Goal: Check status: Check status

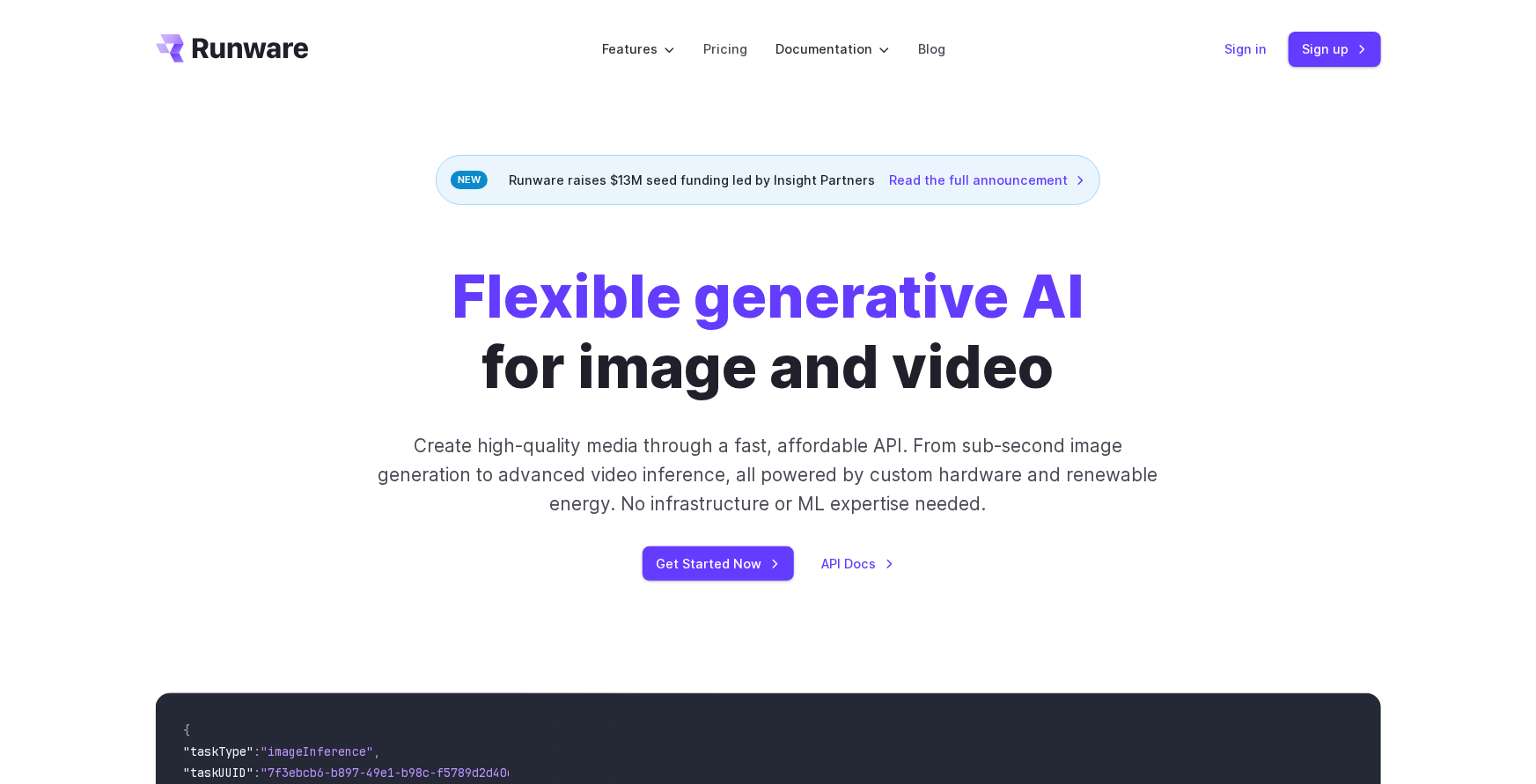
click at [1252, 40] on link "Sign in" at bounding box center [1247, 49] width 42 height 20
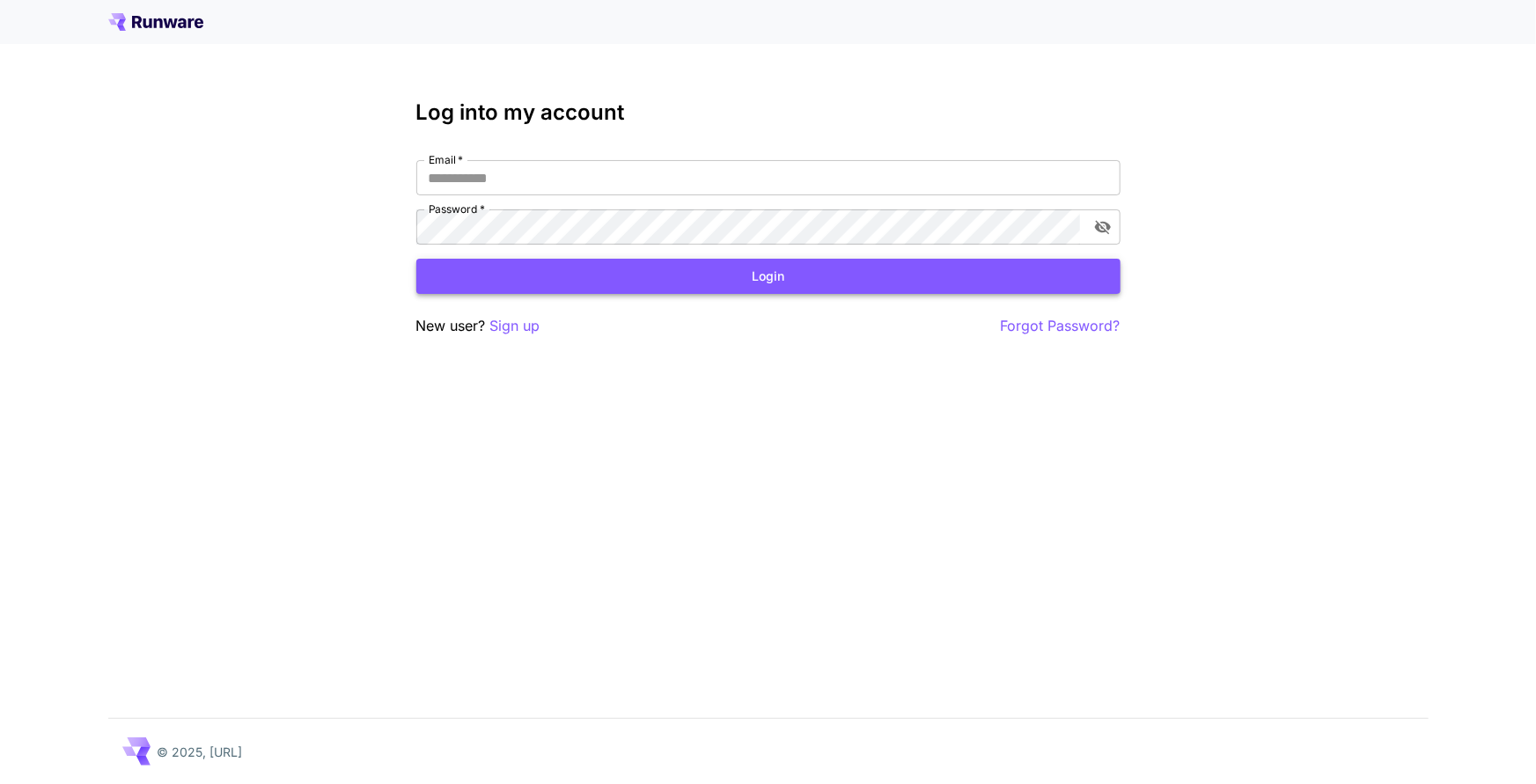
type input "**********"
drag, startPoint x: 649, startPoint y: 272, endPoint x: 552, endPoint y: 284, distance: 97.7
click at [649, 272] on button "Login" at bounding box center [768, 276] width 704 height 36
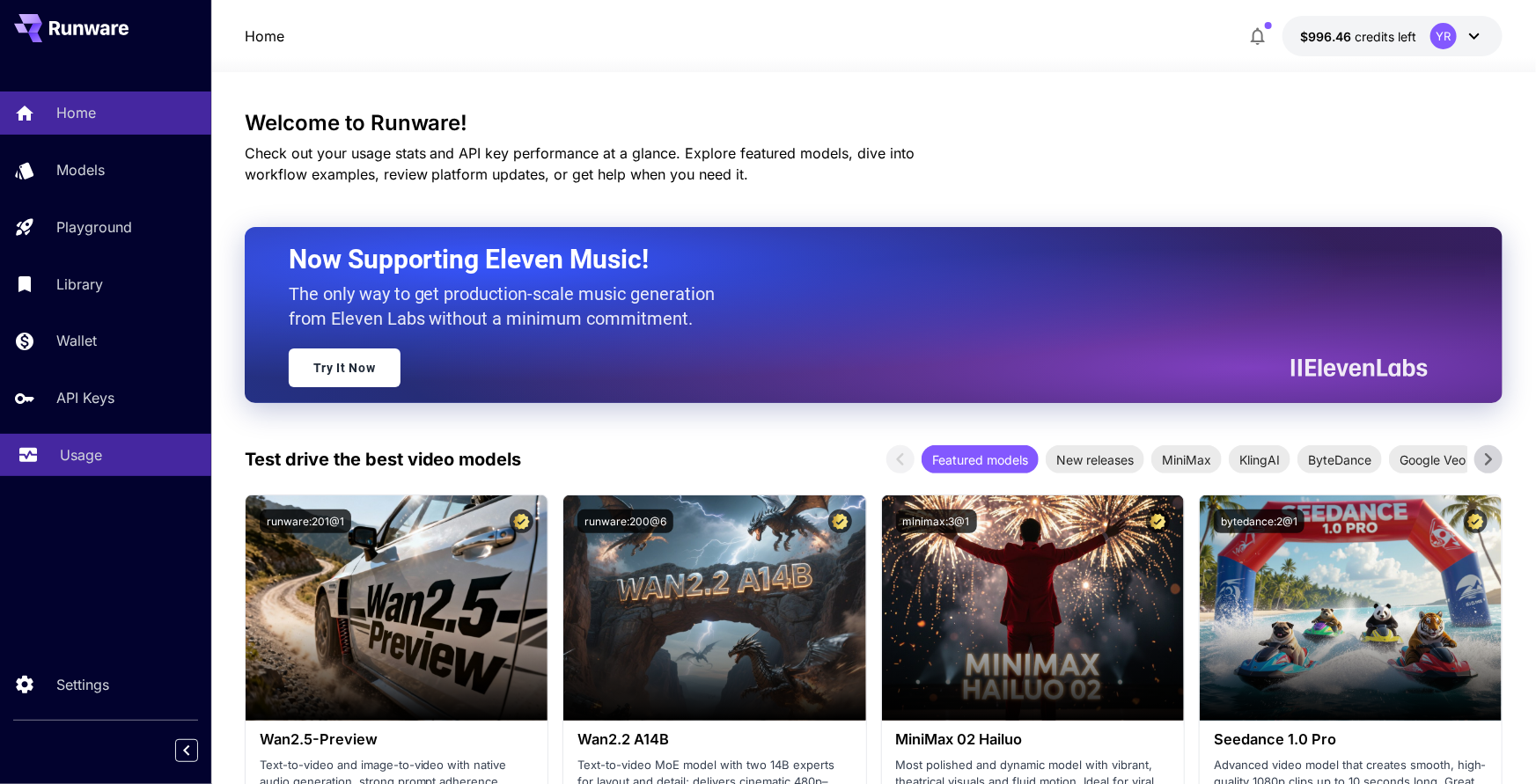
click at [112, 450] on div "Usage" at bounding box center [129, 455] width 138 height 21
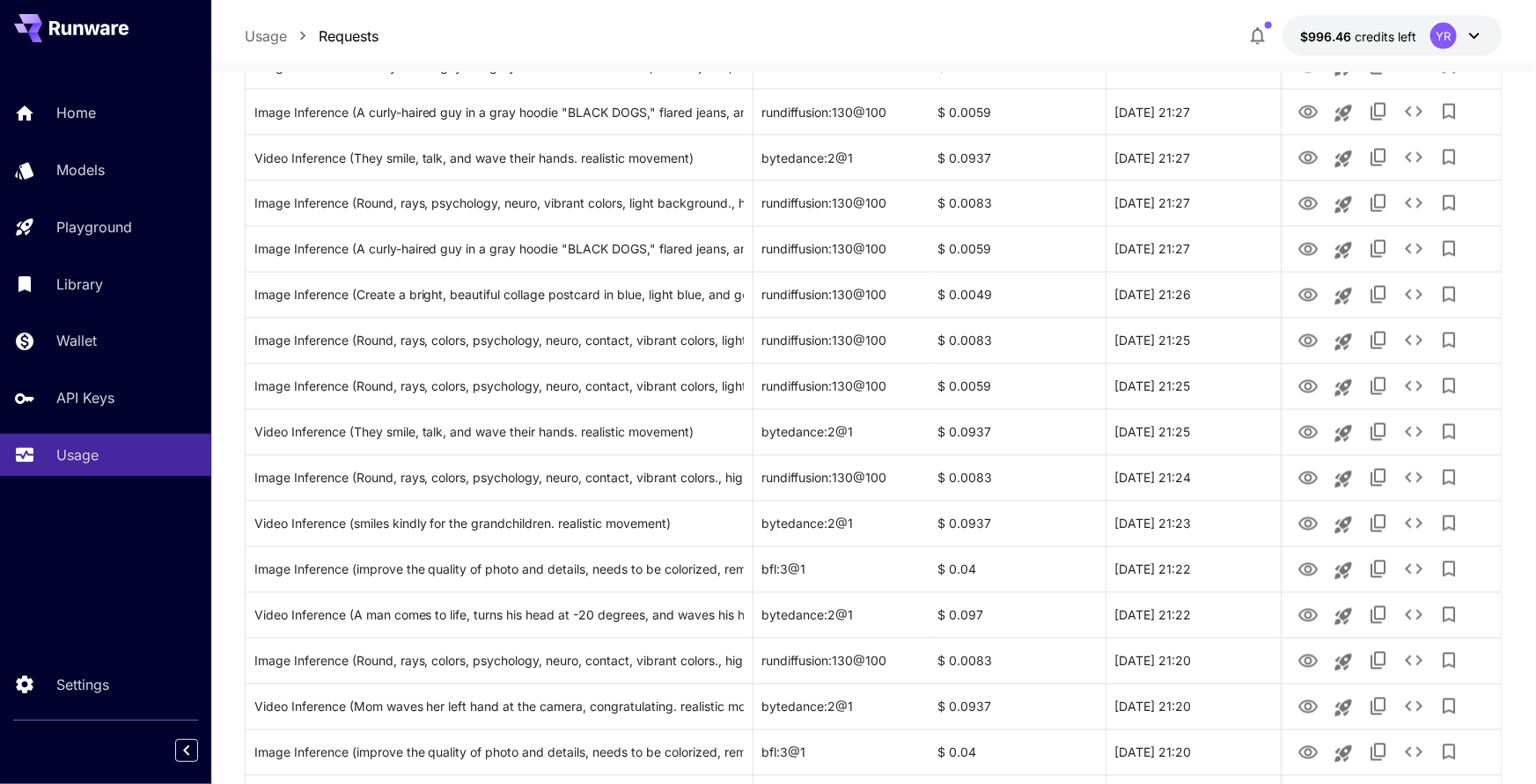
scroll to position [1949, 0]
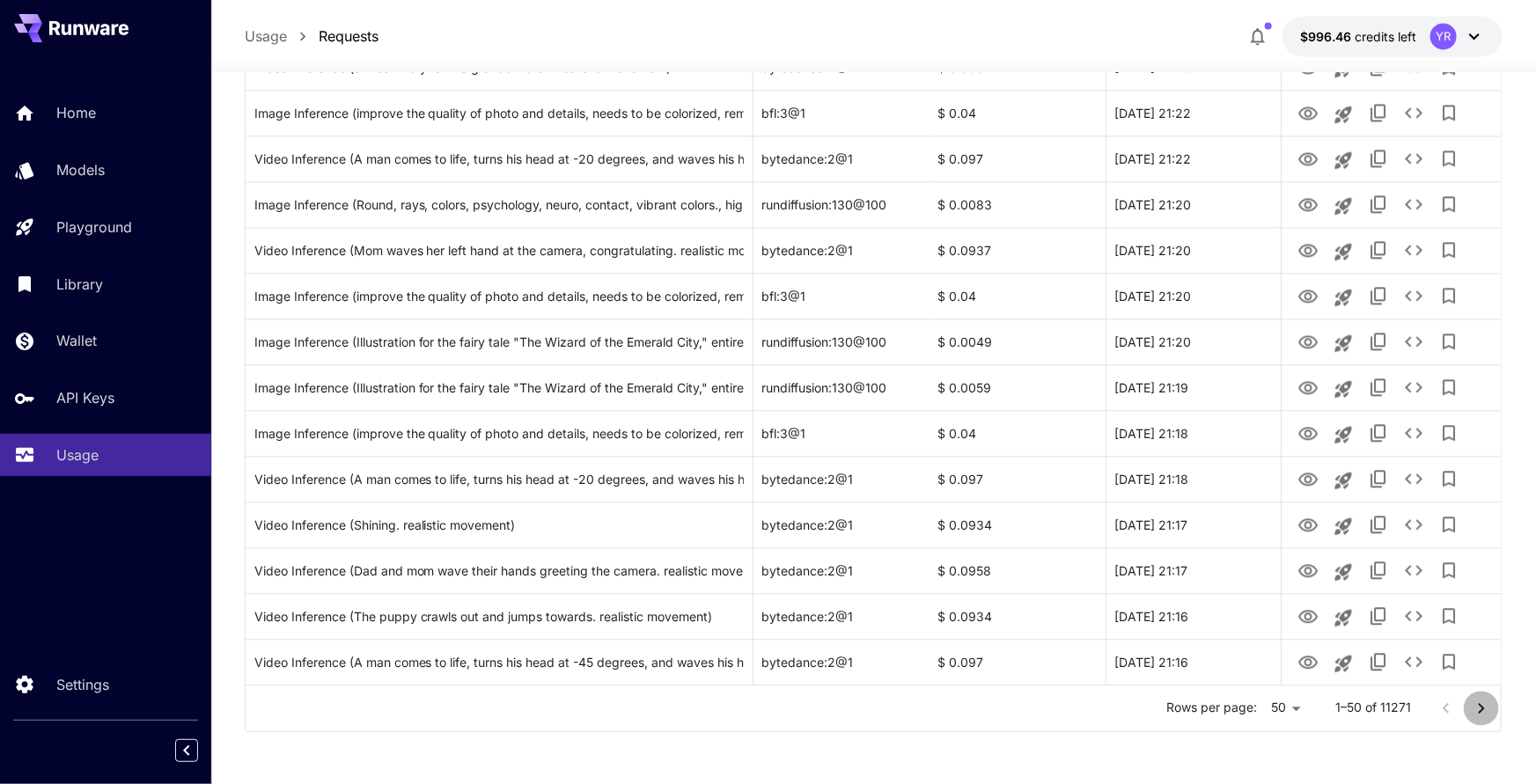
click at [1485, 709] on icon "Go to next page" at bounding box center [1481, 708] width 21 height 21
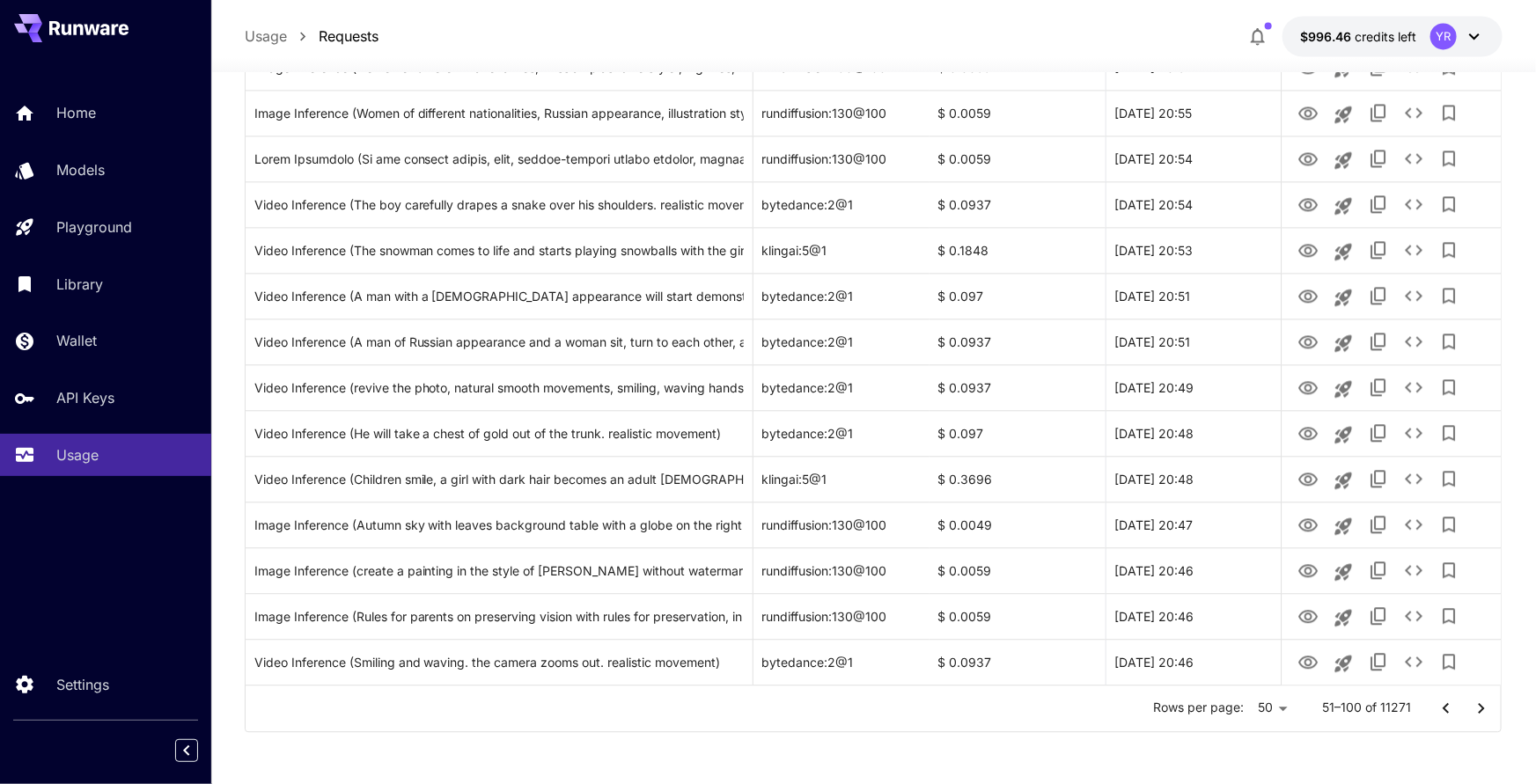
click at [1453, 716] on icon "Go to previous page" at bounding box center [1447, 708] width 21 height 21
click at [1481, 711] on icon "Go to next page" at bounding box center [1481, 708] width 21 height 21
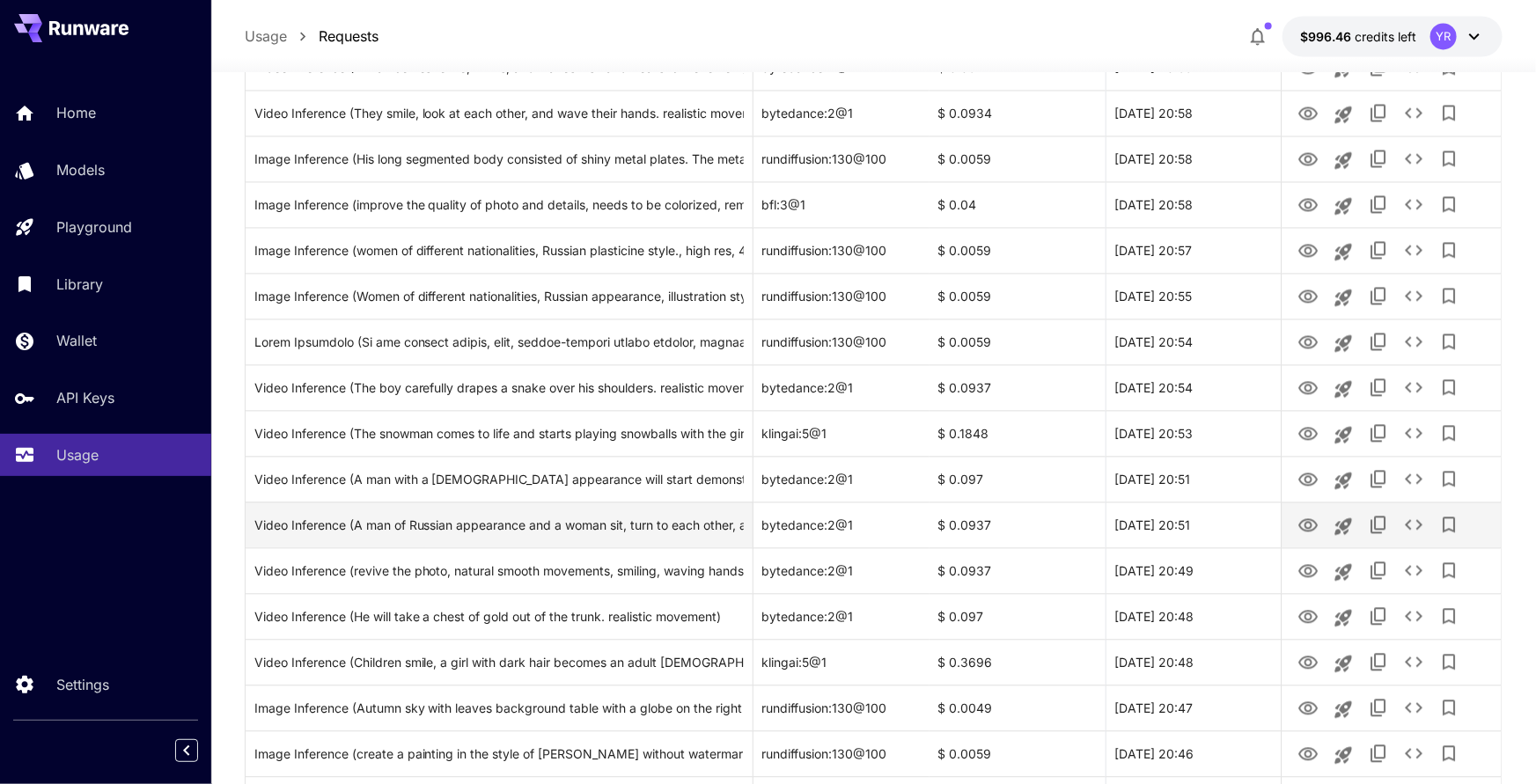
scroll to position [1856, 0]
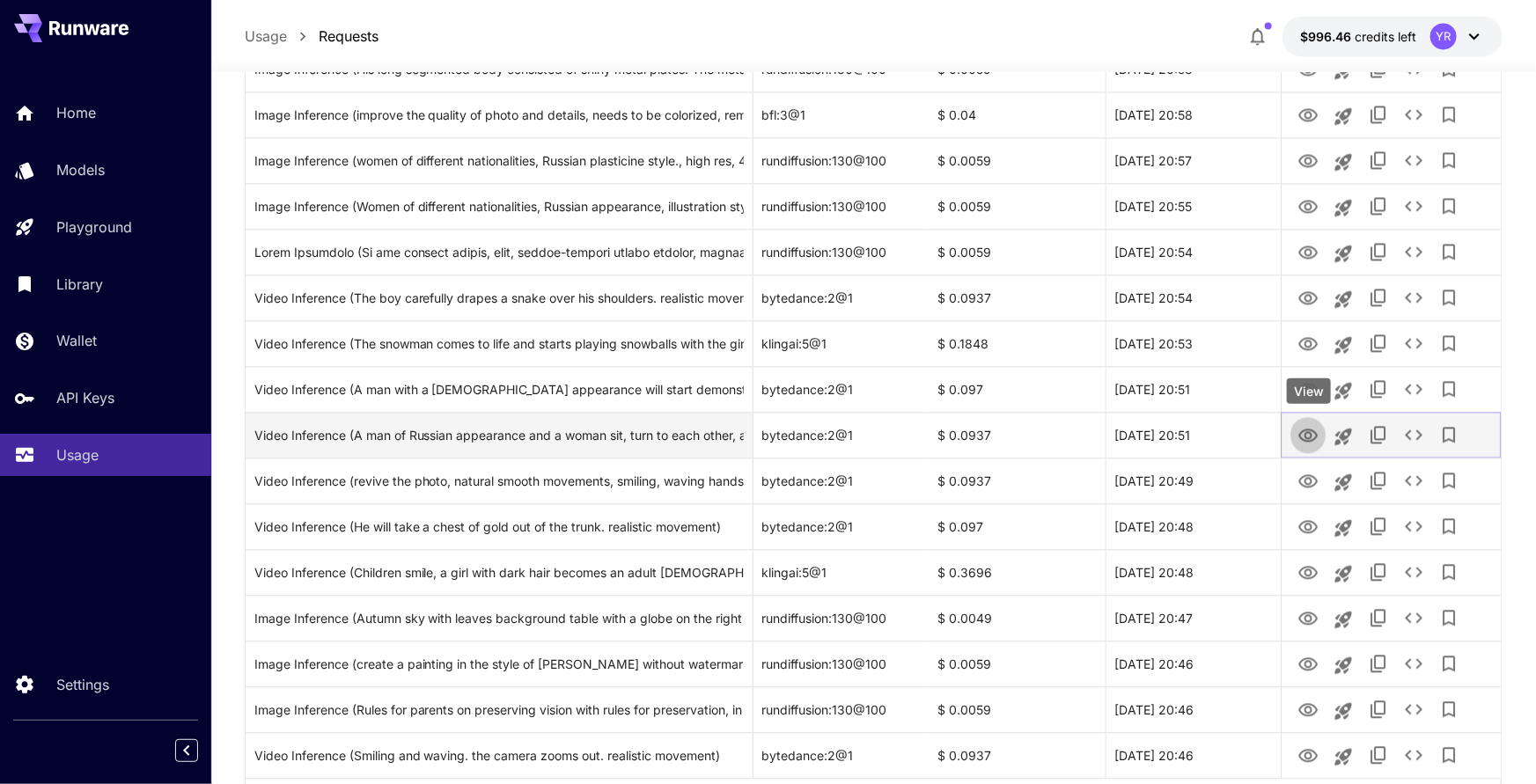
click at [1306, 434] on icon "View" at bounding box center [1308, 435] width 19 height 13
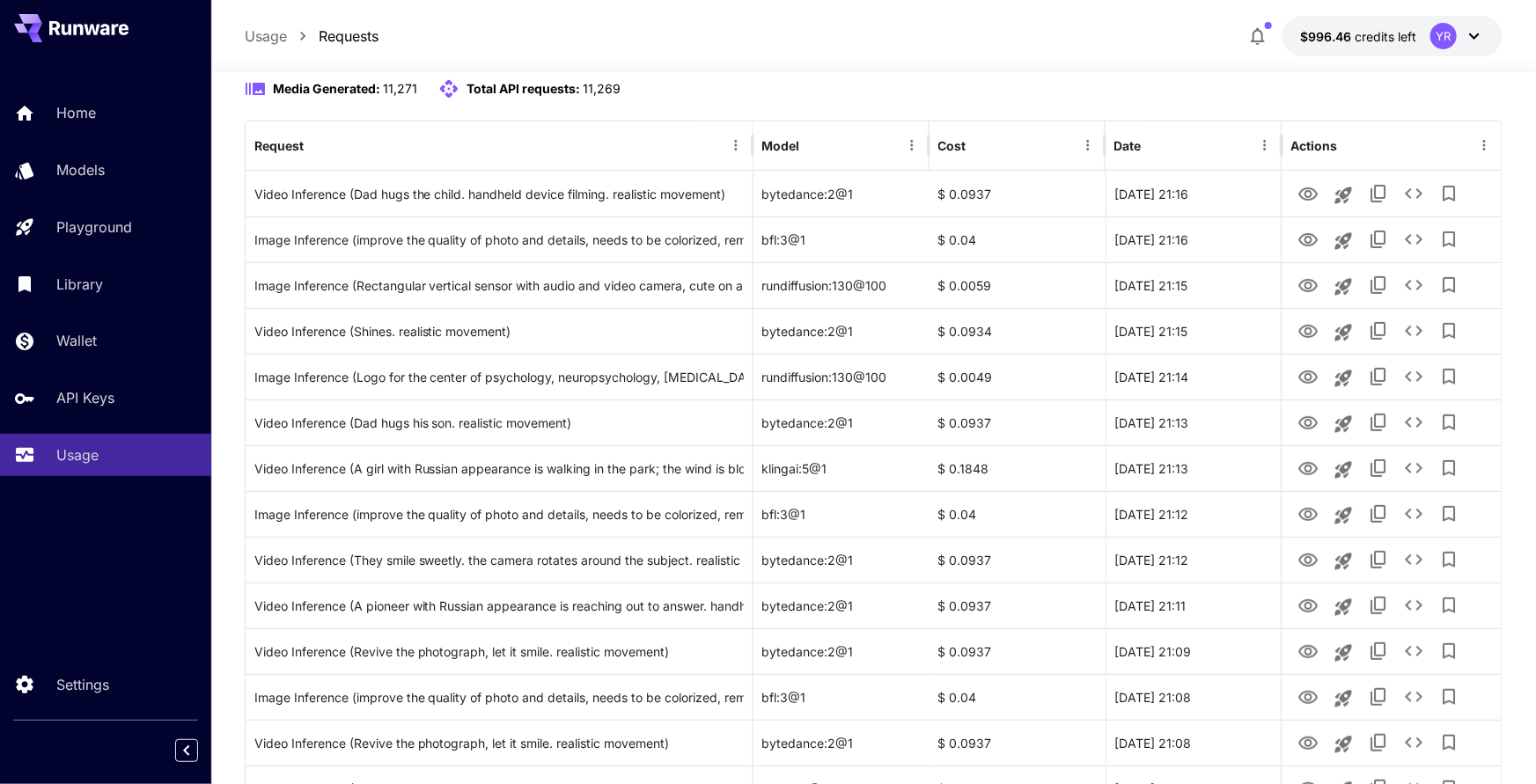
scroll to position [174, 0]
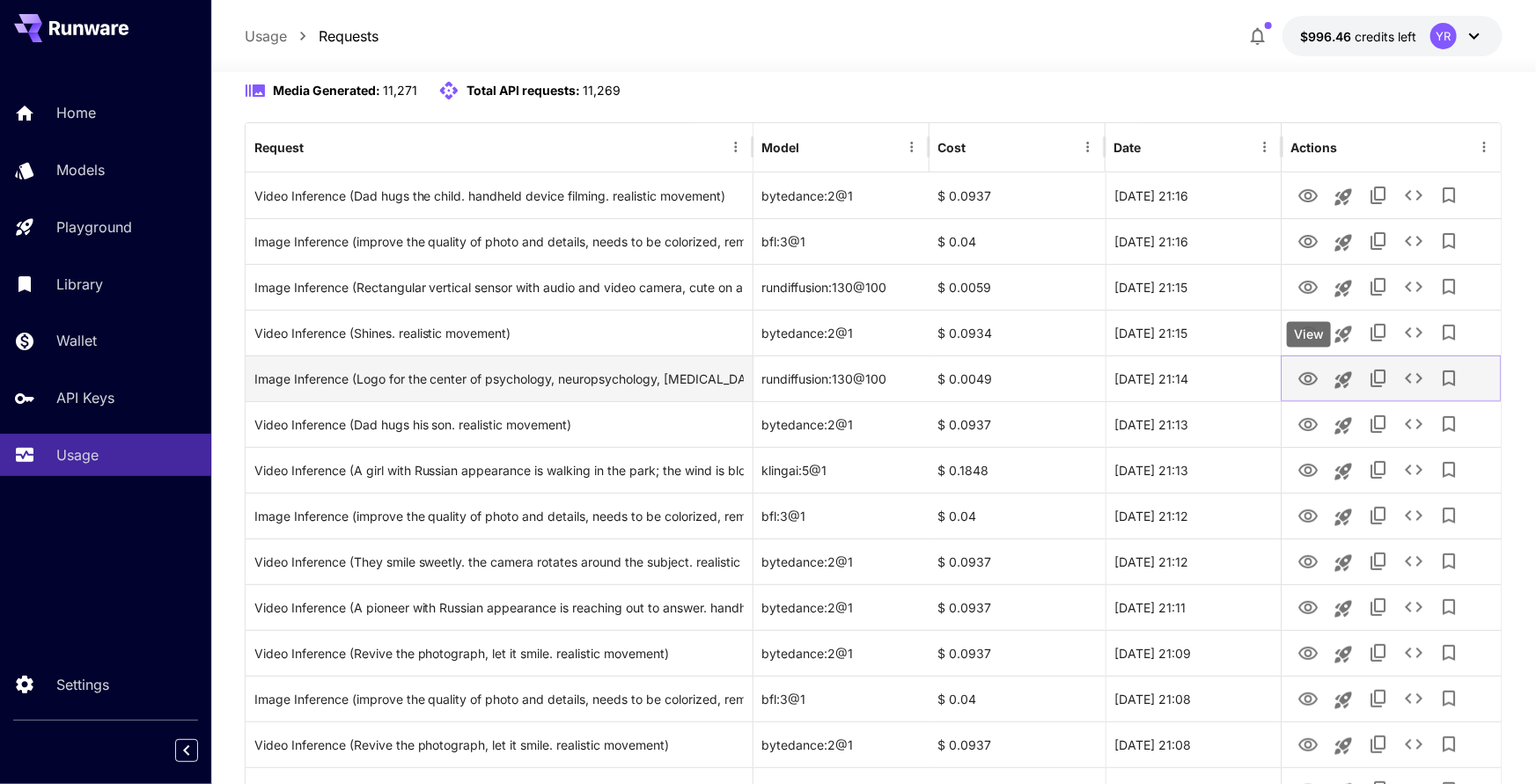
click at [1308, 379] on icon "View" at bounding box center [1308, 379] width 21 height 21
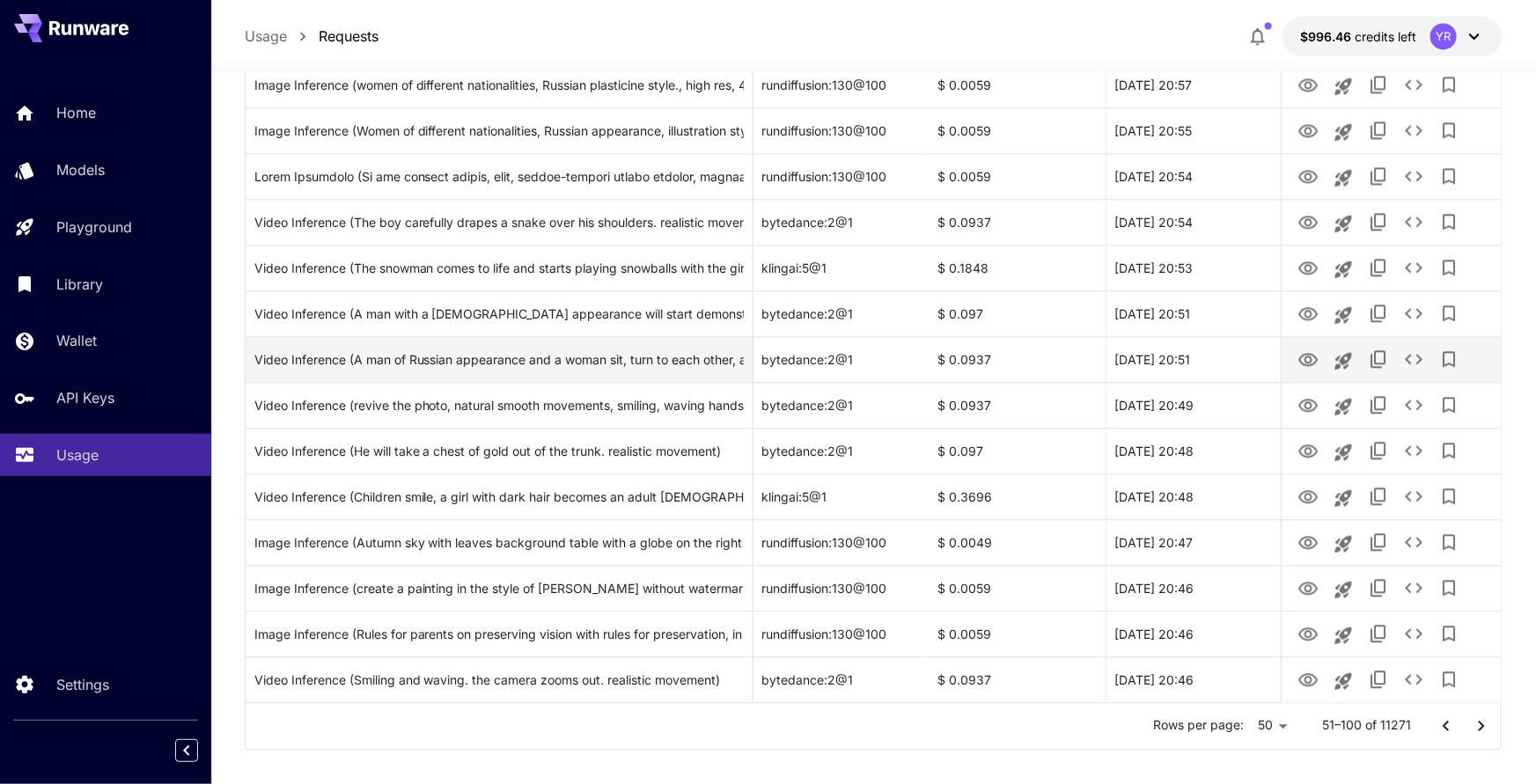
scroll to position [1945, 0]
